Goal: Task Accomplishment & Management: Use online tool/utility

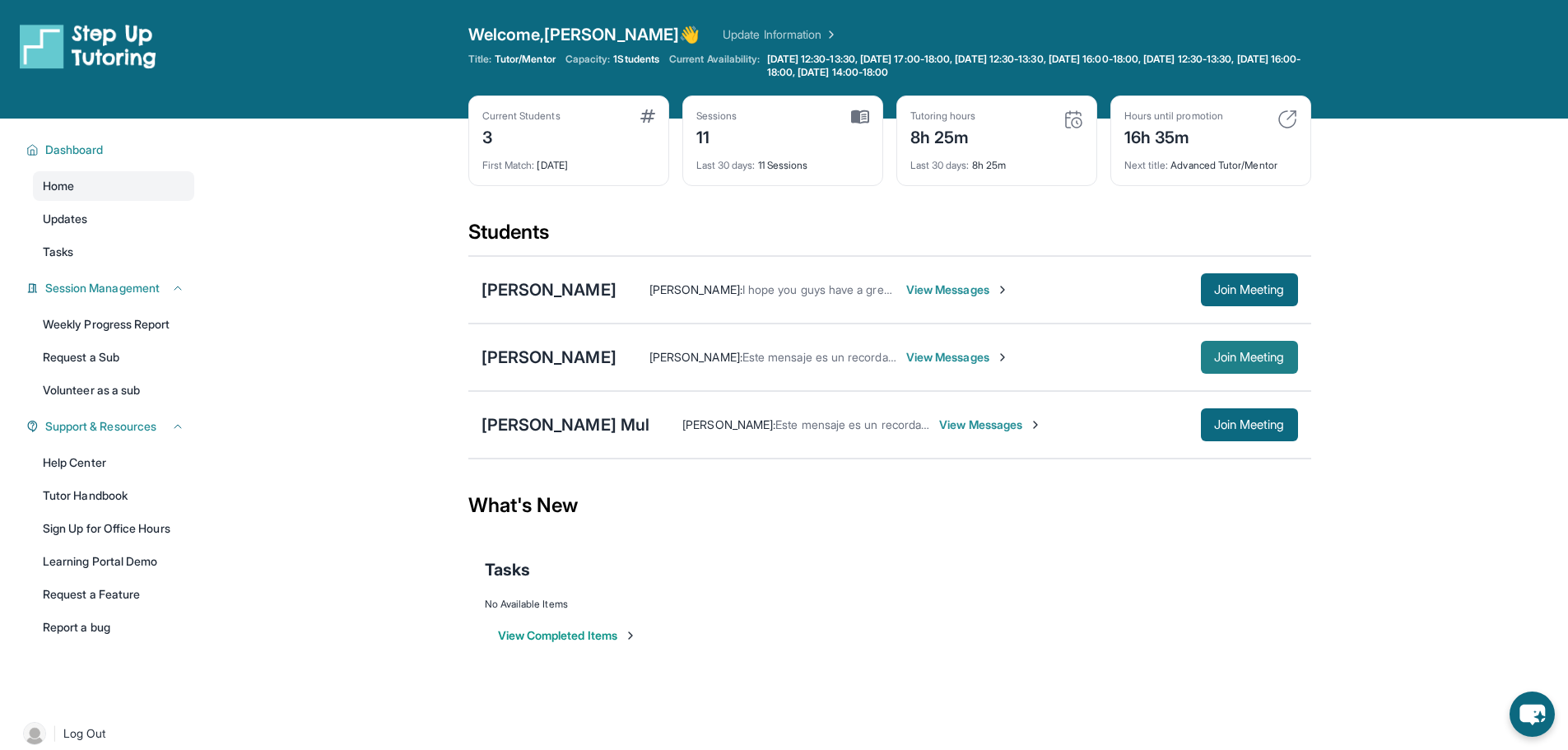
click at [1230, 353] on span "Join Meeting" at bounding box center [1249, 357] width 70 height 9
